Goal: Find contact information: Find contact information

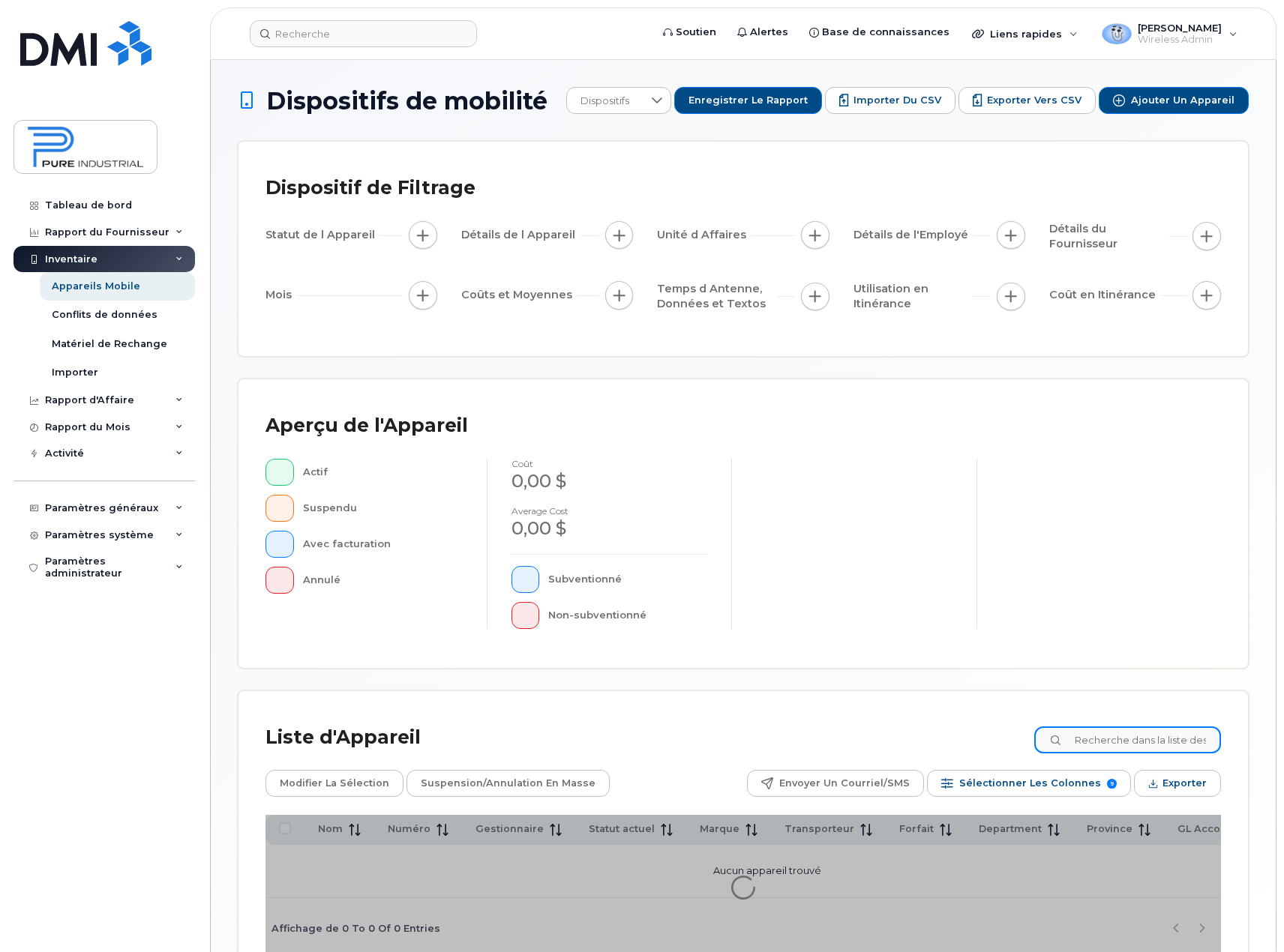
click at [1101, 735] on input at bounding box center [1127, 741] width 187 height 27
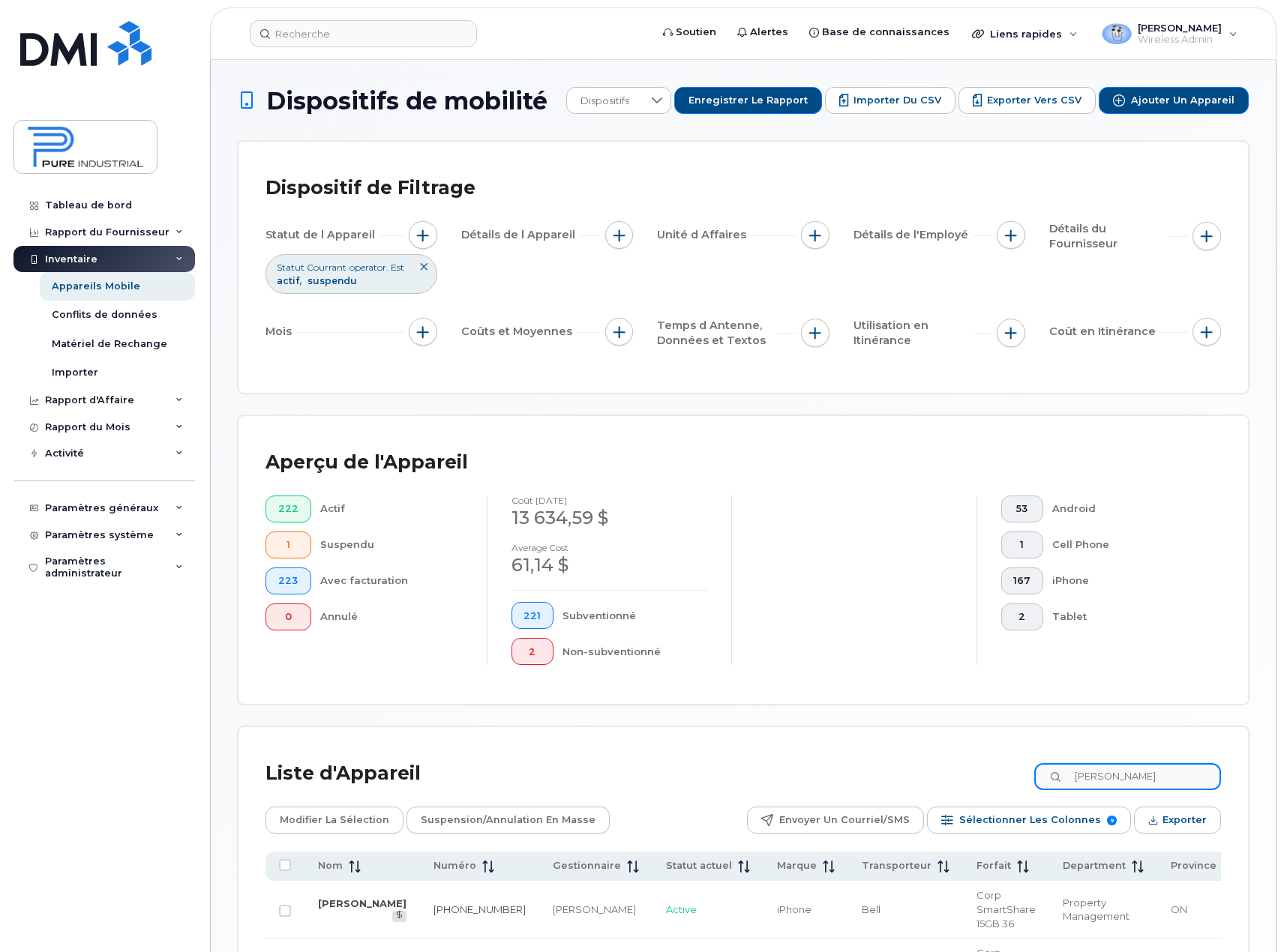
type input "wally"
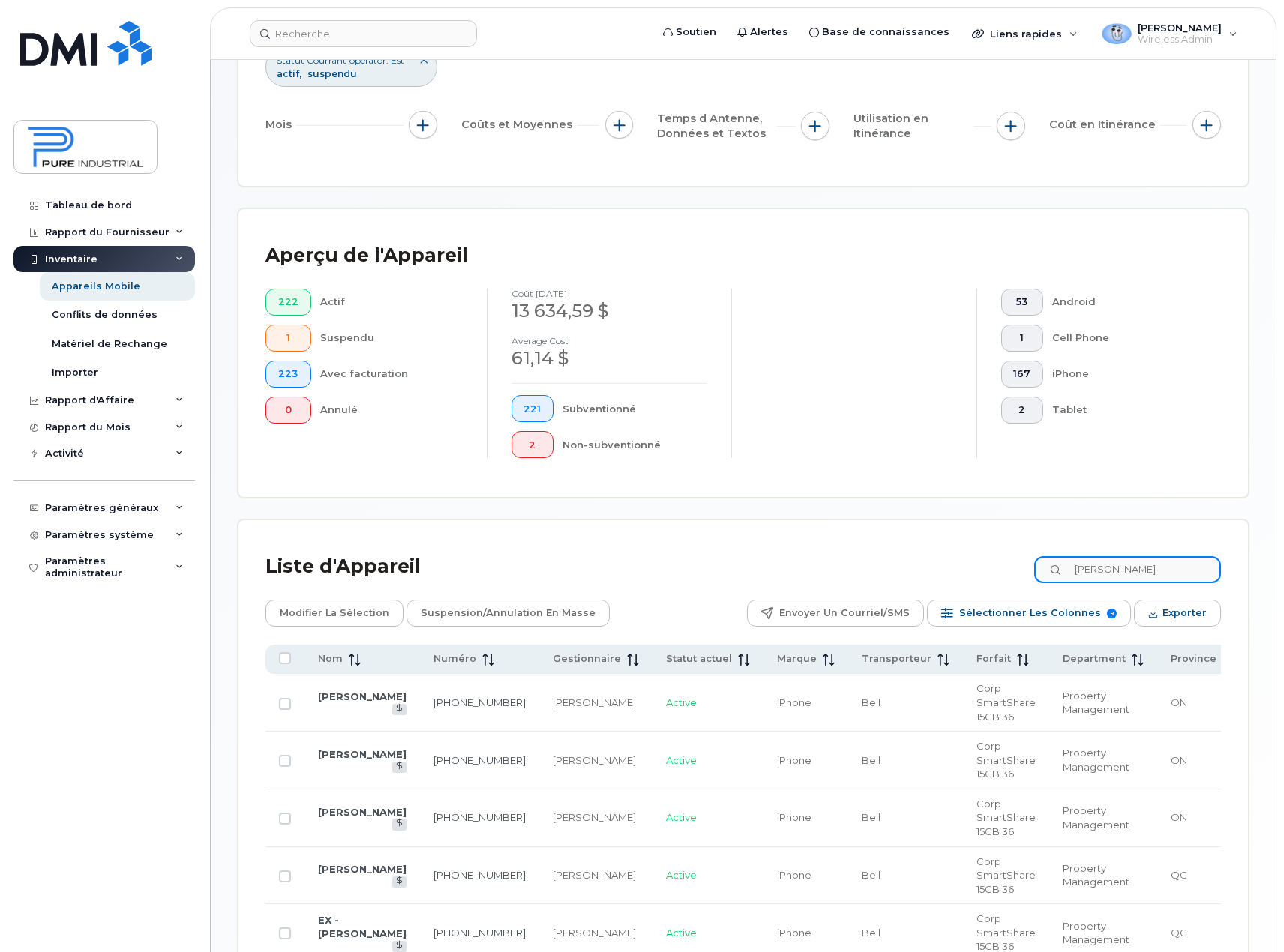
scroll to position [225, 0]
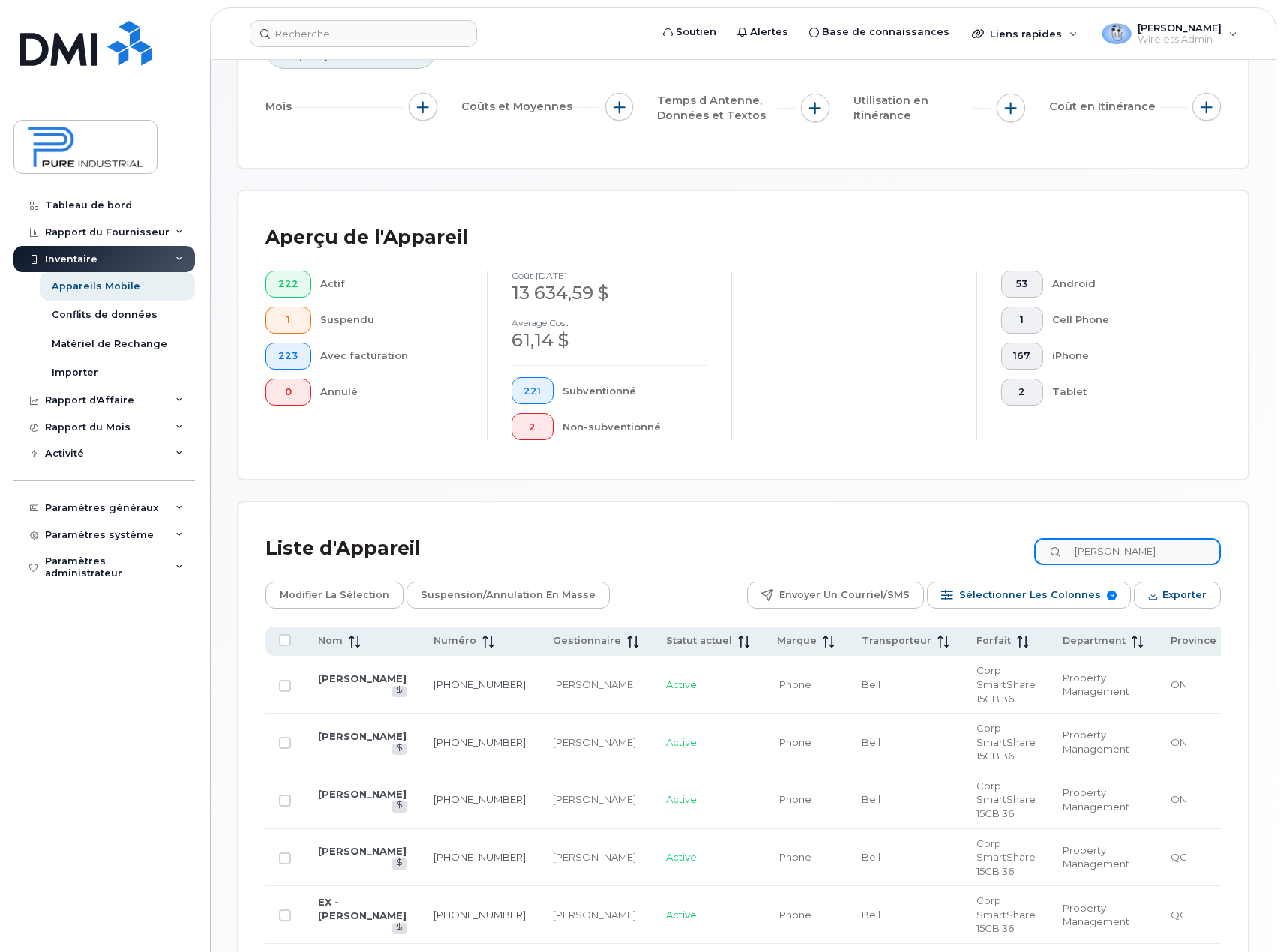
click at [1150, 554] on input "wally" at bounding box center [1127, 552] width 187 height 27
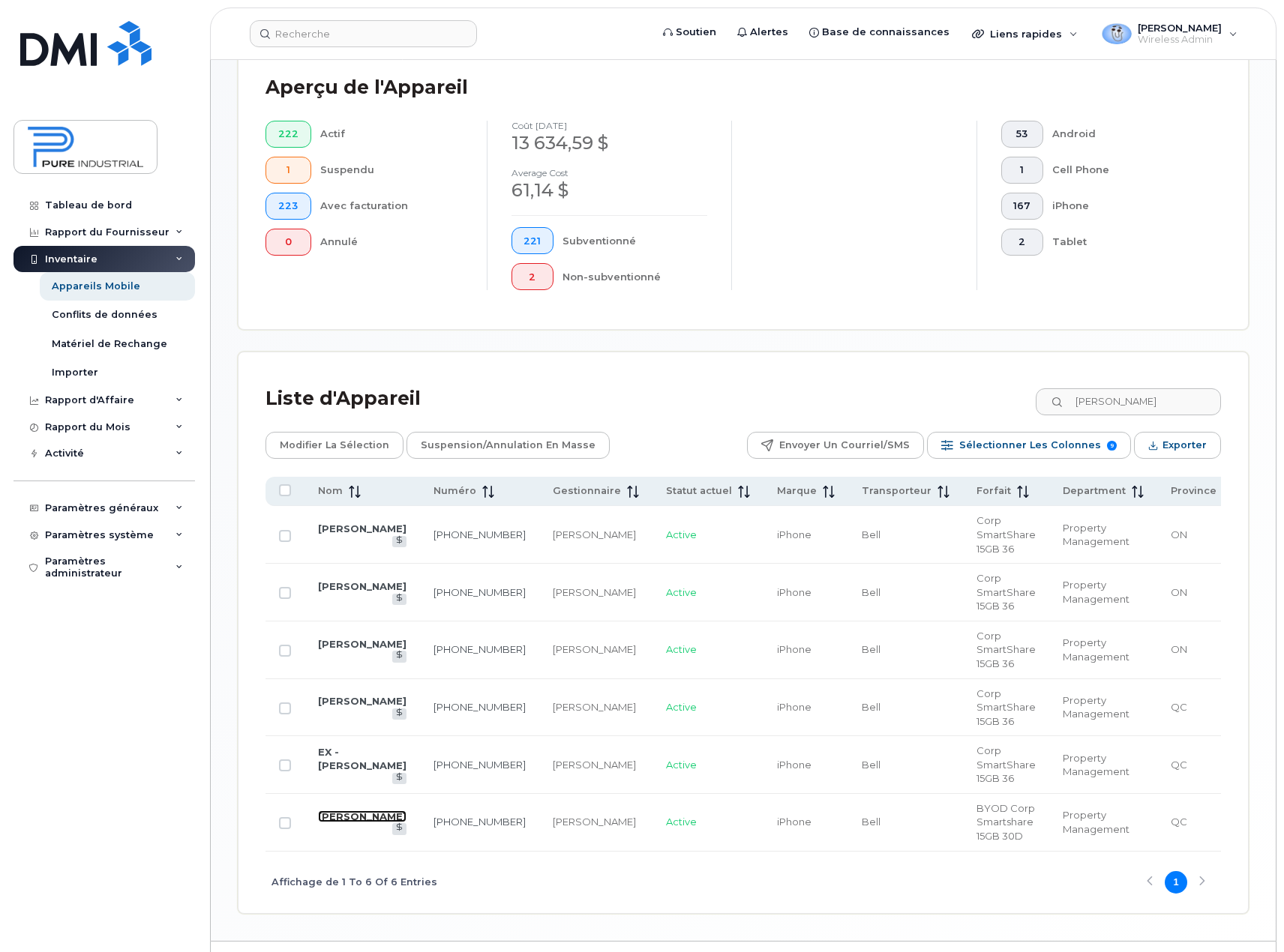
click at [326, 823] on link "[PERSON_NAME]" at bounding box center [362, 816] width 88 height 12
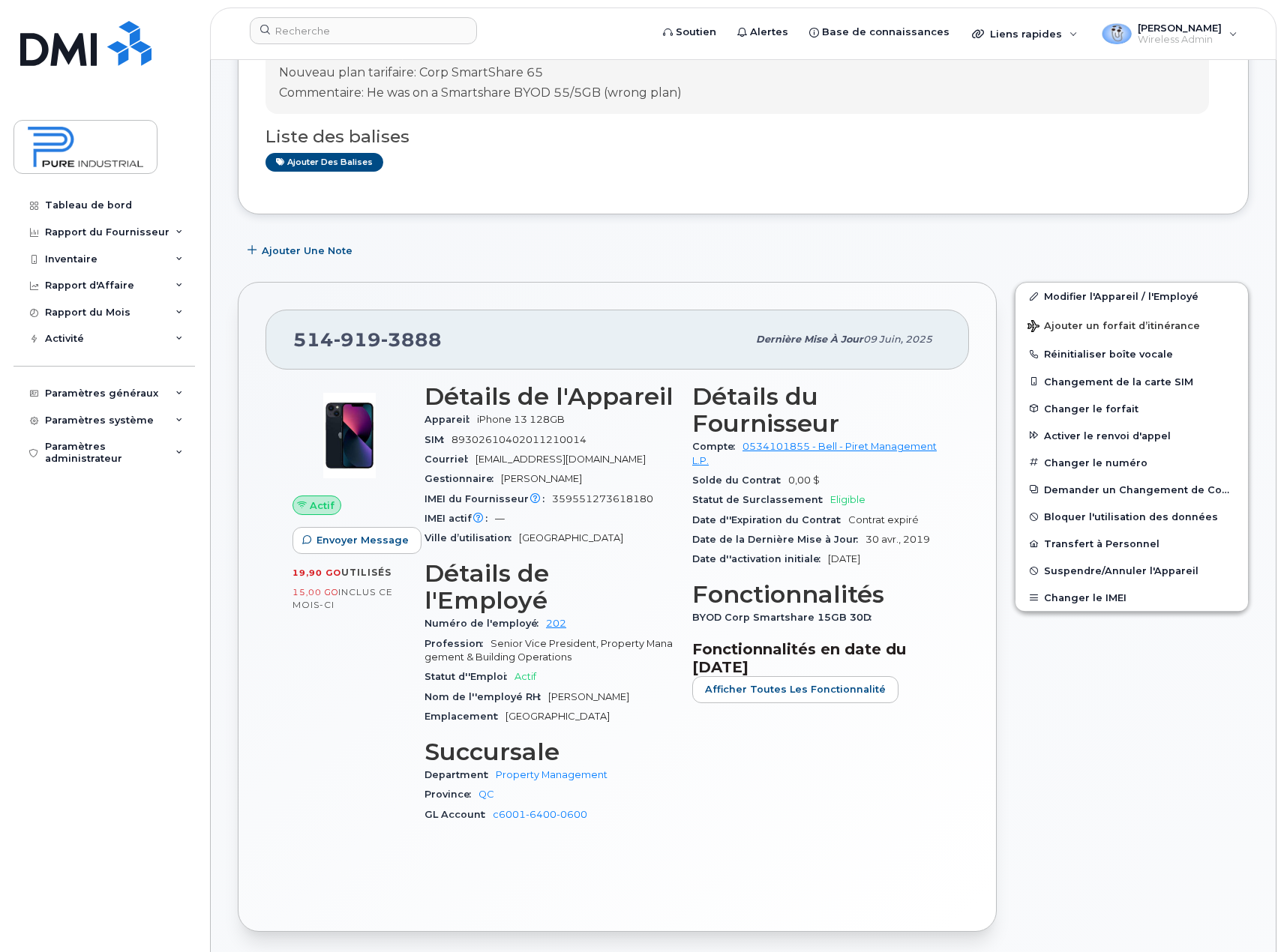
scroll to position [225, 0]
